Goal: Check status: Check status

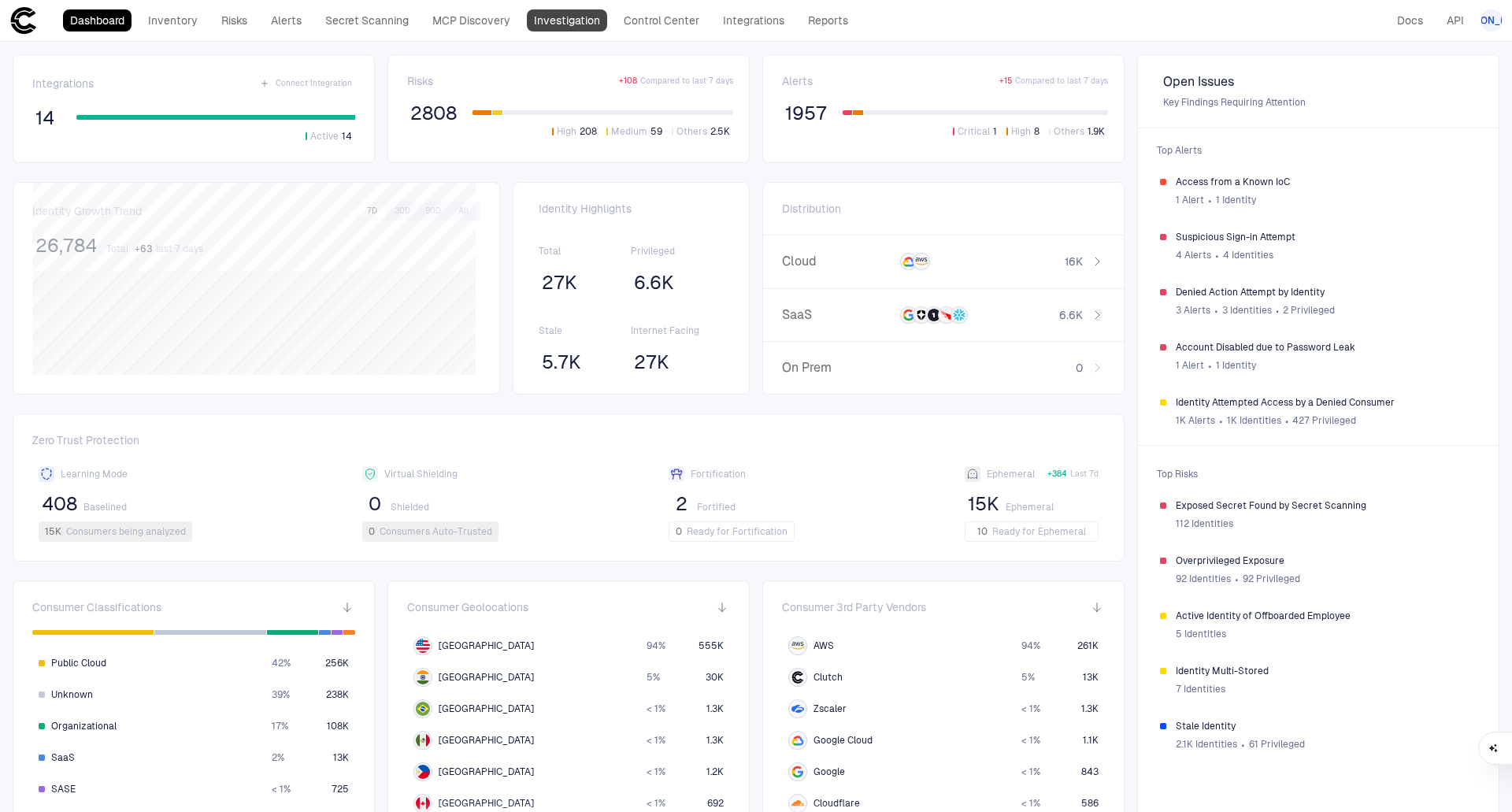
click at [580, 19] on link "Investigation" at bounding box center [567, 20] width 81 height 22
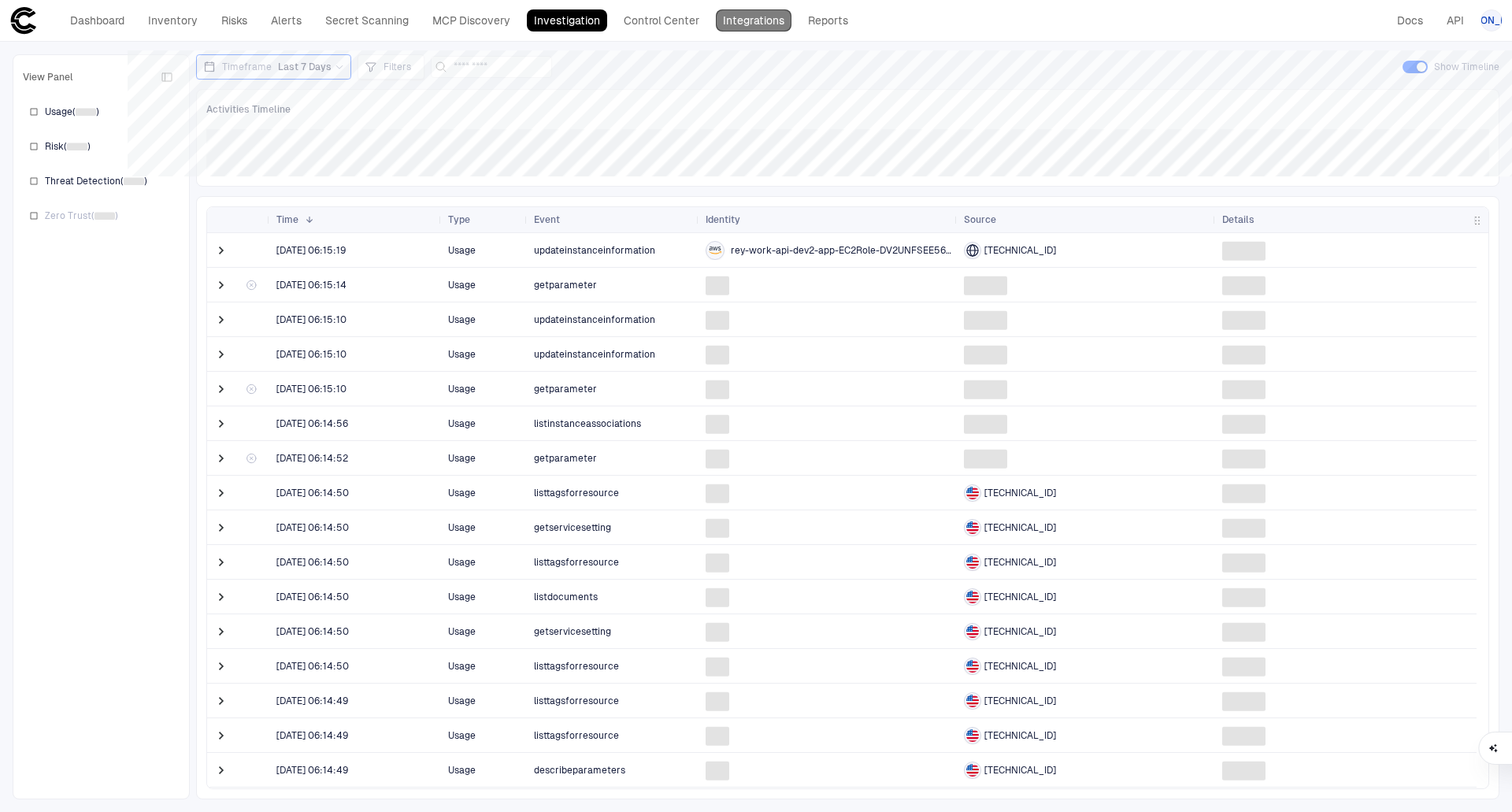
click at [760, 16] on link "Integrations" at bounding box center [753, 20] width 75 height 22
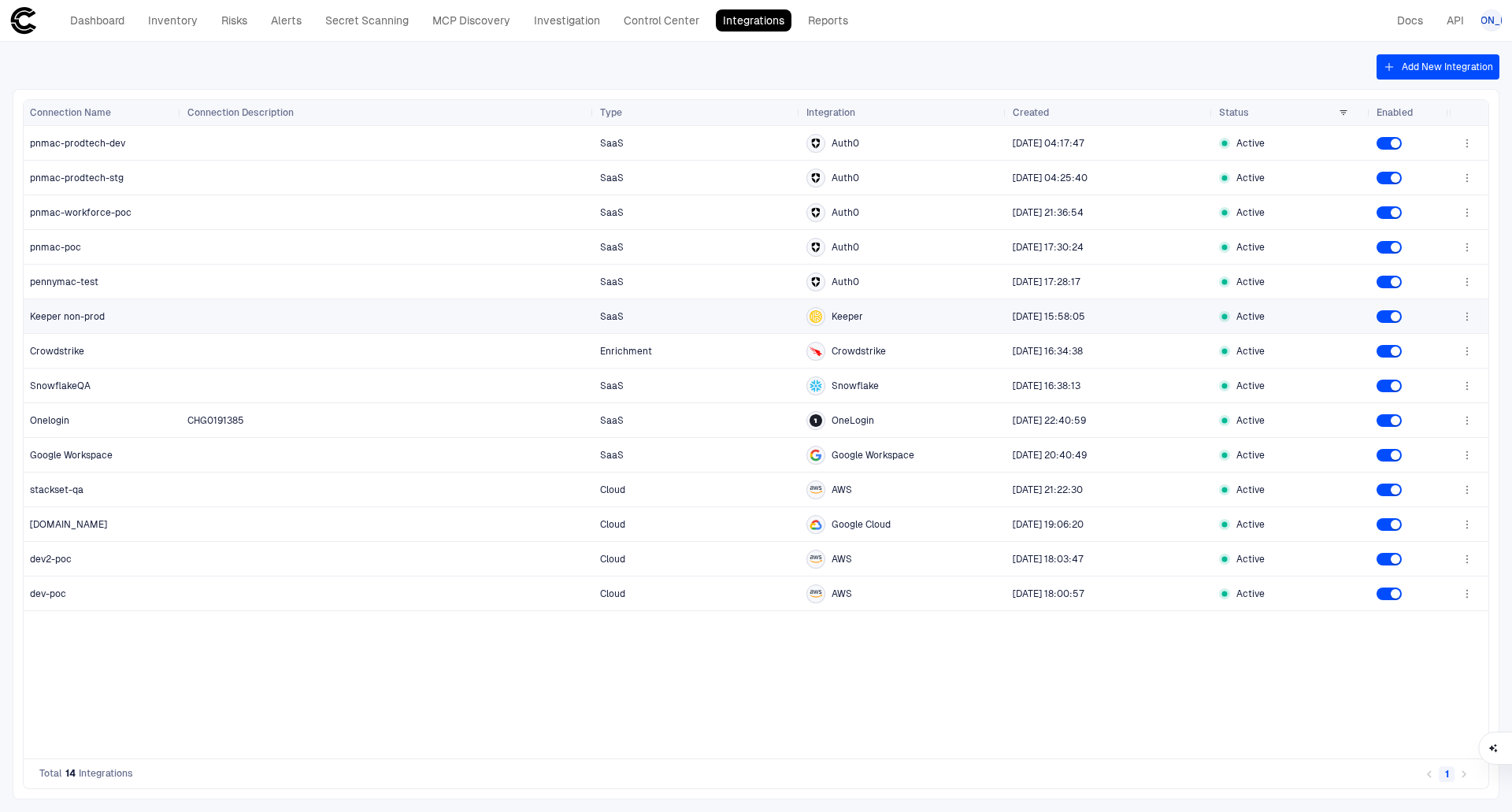
click at [71, 314] on span "Keeper non-prod" at bounding box center [67, 316] width 74 height 12
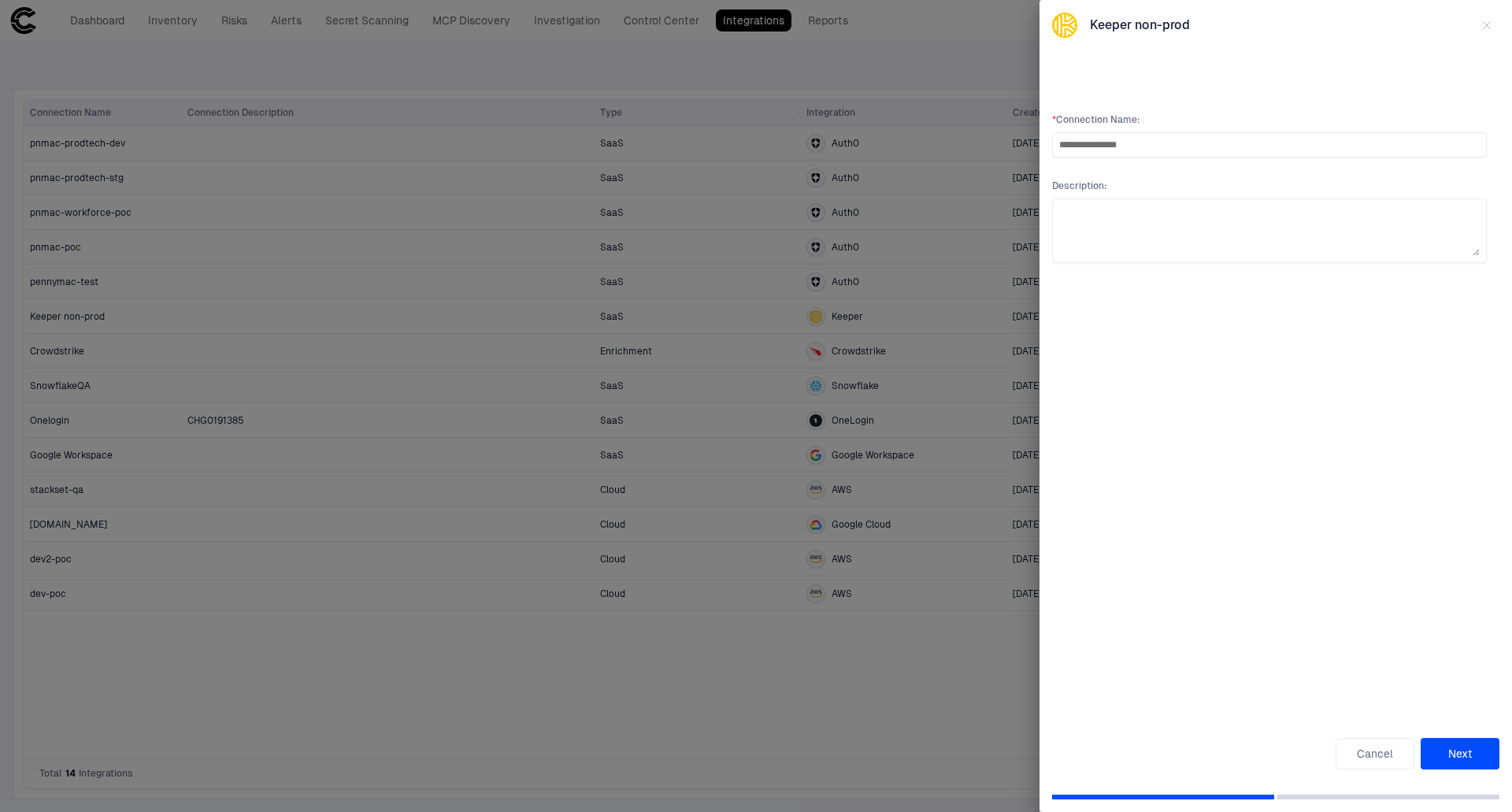
click at [1446, 753] on button "Next" at bounding box center [1460, 754] width 79 height 32
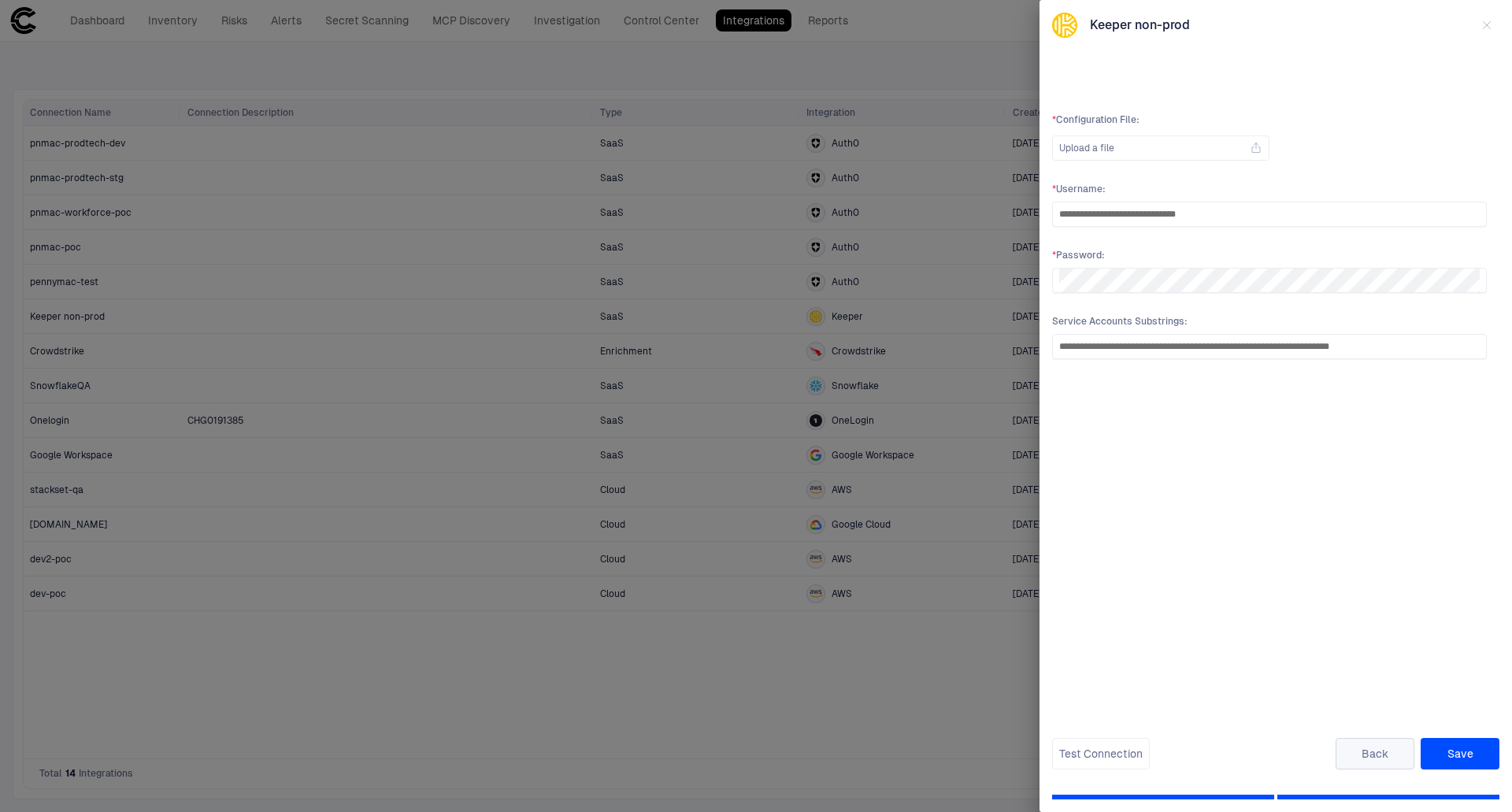
click at [1380, 750] on button "Back" at bounding box center [1375, 754] width 79 height 32
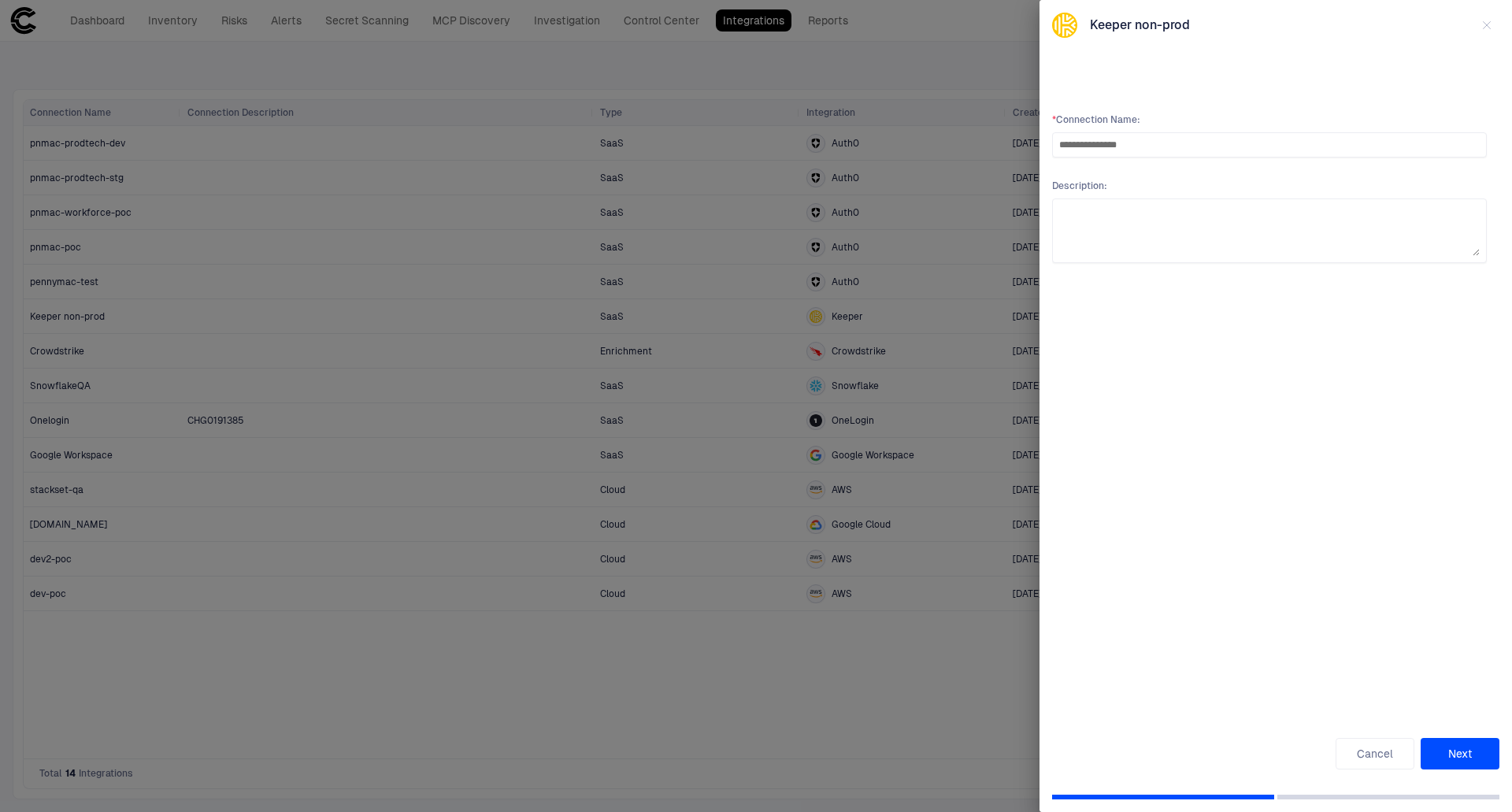
click at [463, 676] on div at bounding box center [756, 406] width 1512 height 812
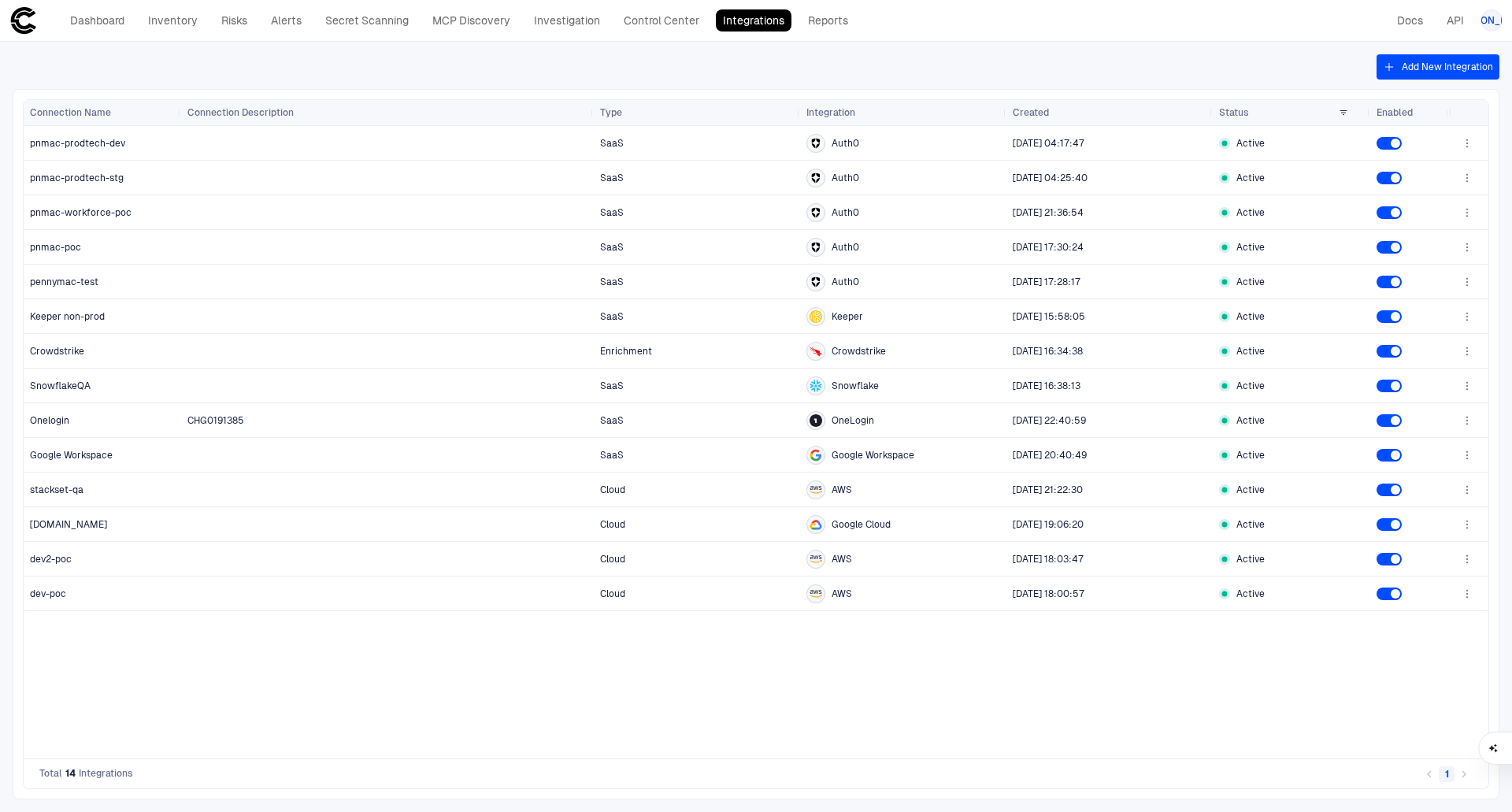
click at [463, 676] on div "SaaS Auth0 [DATE] 04:17:47 Active SaaS Auth0 [DATE] 04:25:40 Active SaaS Auth0 …" at bounding box center [816, 442] width 1268 height 632
click at [81, 321] on span "Keeper non-prod" at bounding box center [67, 316] width 74 height 12
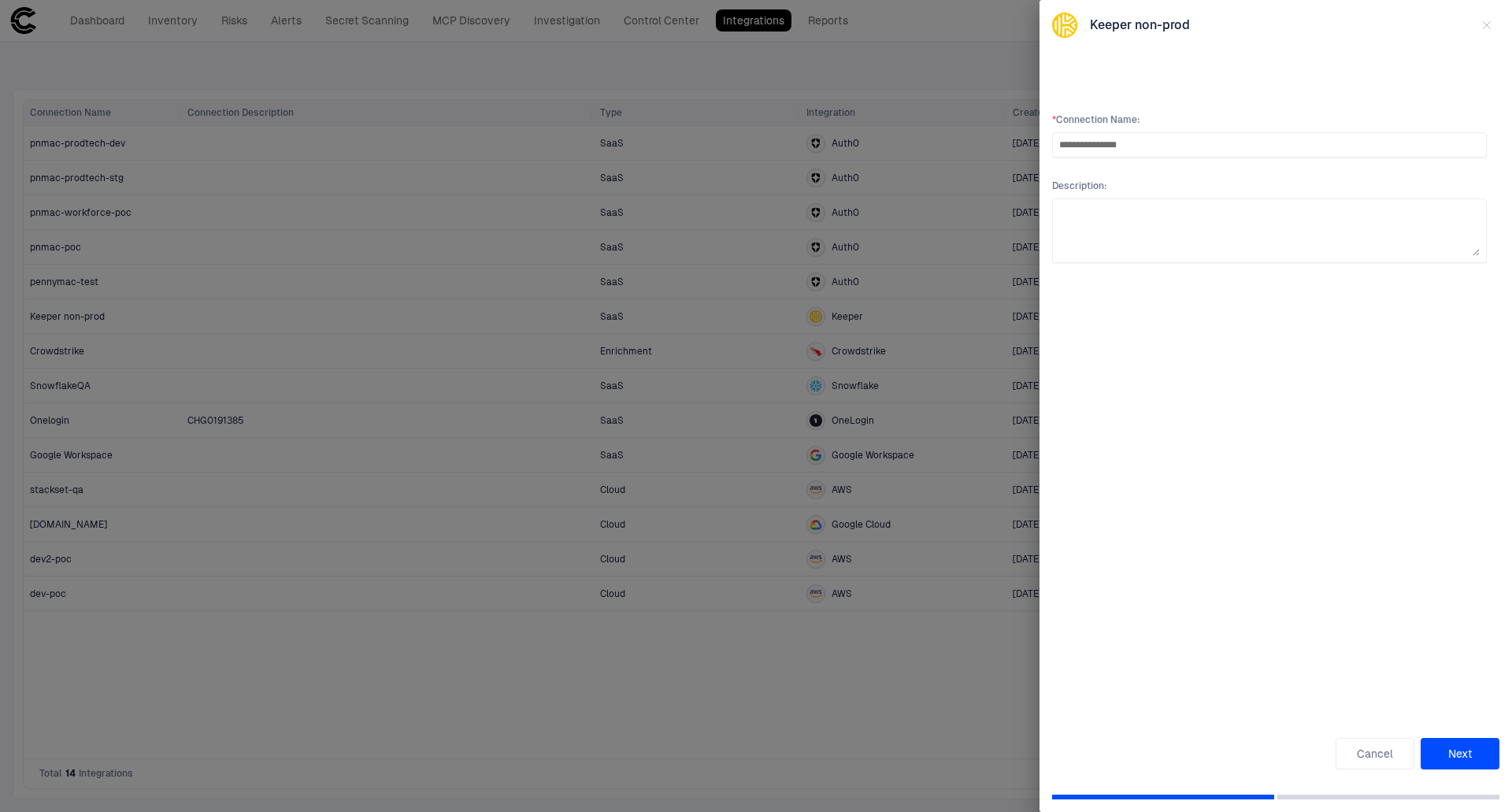
click at [1438, 749] on button "Next" at bounding box center [1460, 754] width 79 height 32
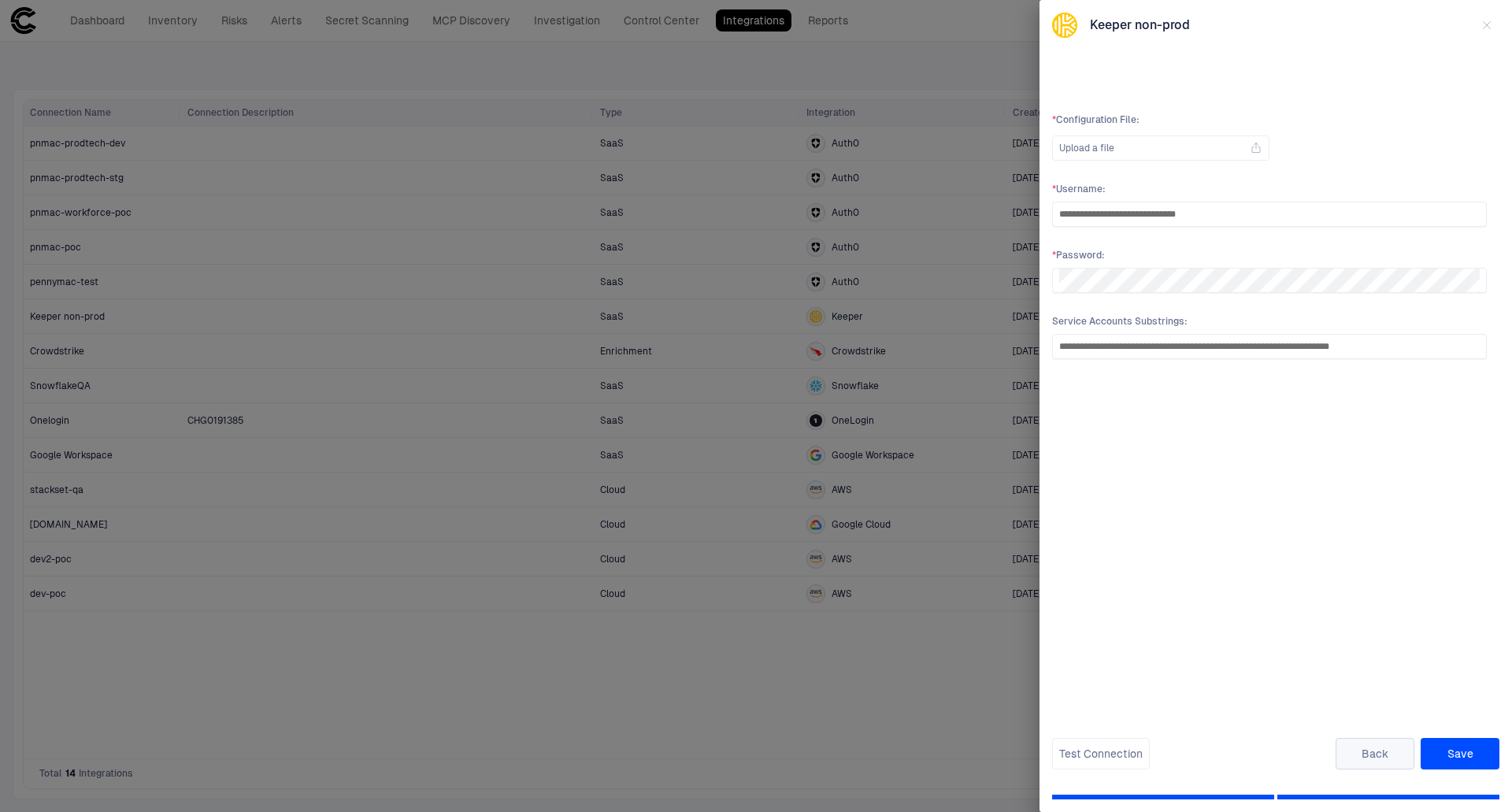
click at [1376, 756] on button "Back" at bounding box center [1375, 754] width 79 height 32
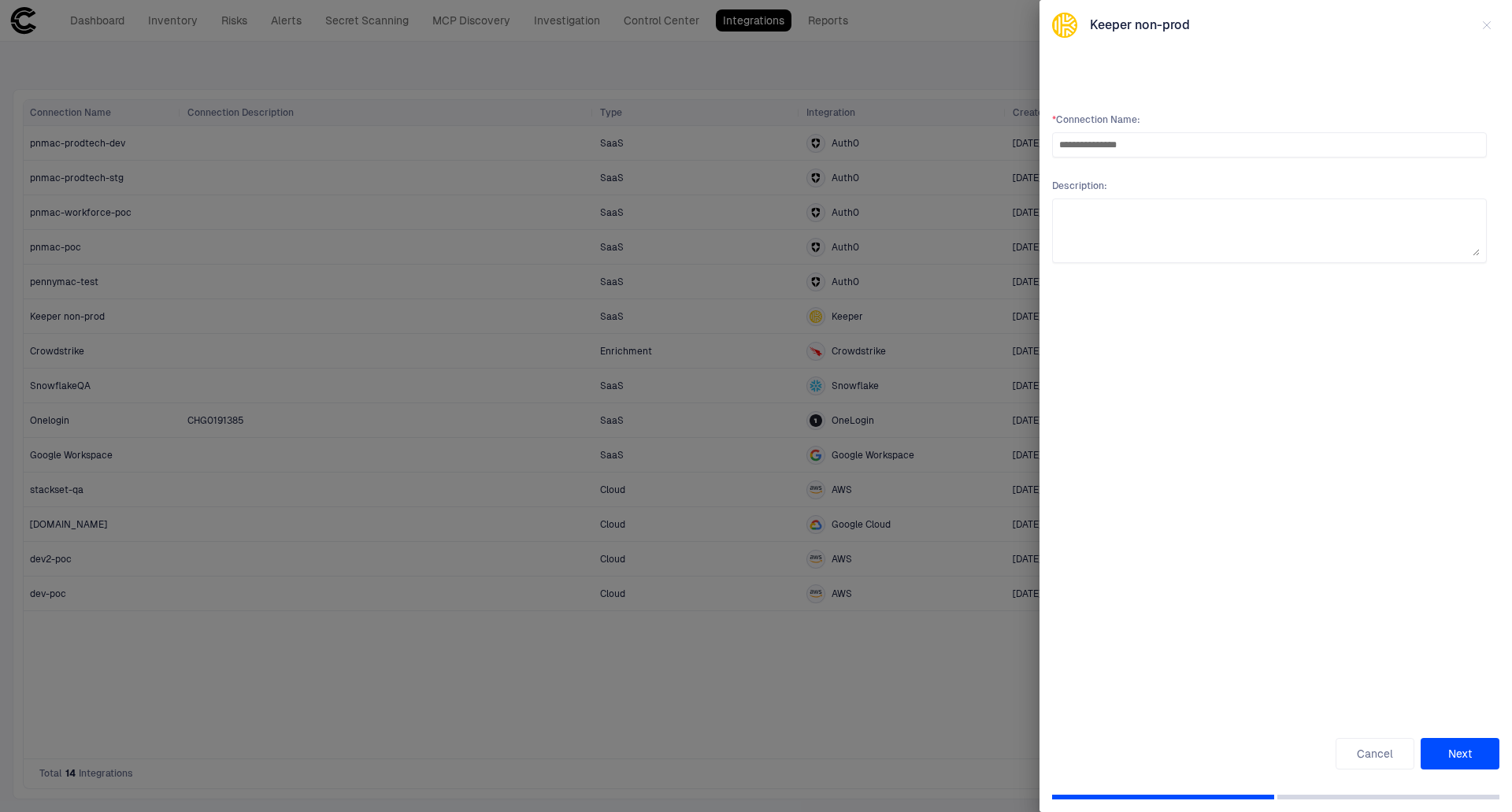
click at [597, 724] on div at bounding box center [756, 406] width 1512 height 812
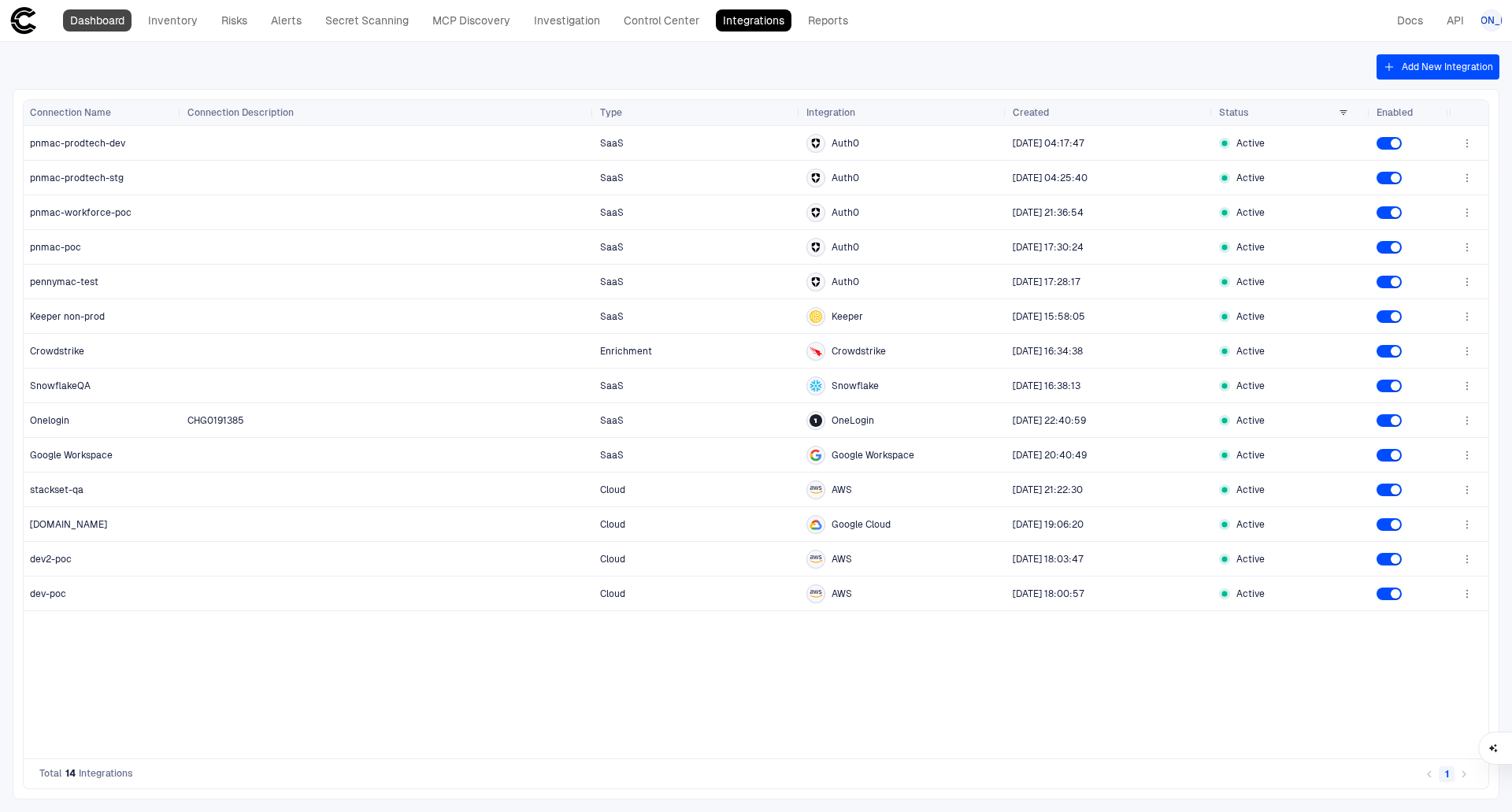
click at [74, 15] on link "Dashboard" at bounding box center [97, 20] width 68 height 22
